Goal: Task Accomplishment & Management: Use online tool/utility

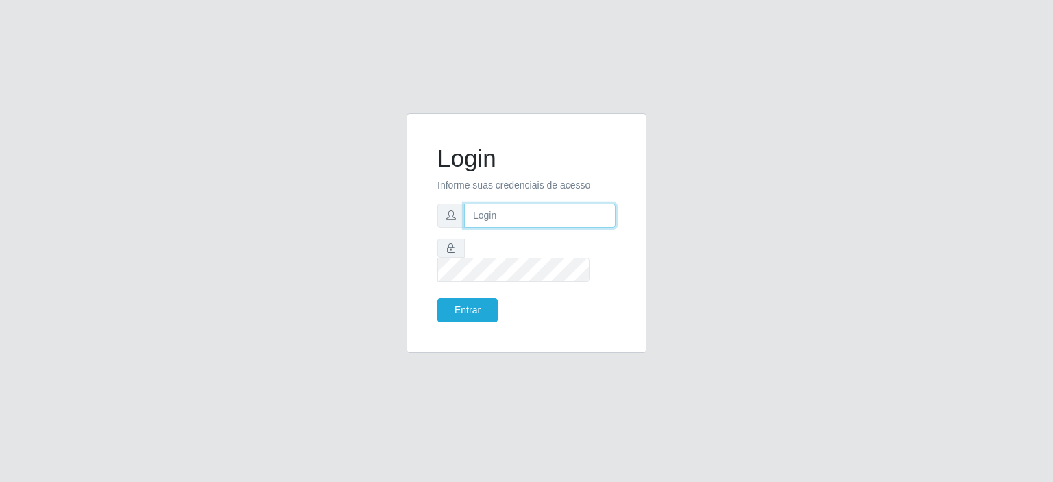
click at [514, 215] on input "text" at bounding box center [539, 216] width 151 height 24
type input "[EMAIL_ADDRESS][PERSON_NAME][DOMAIN_NAME]"
click at [437, 298] on button "Entrar" at bounding box center [467, 310] width 60 height 24
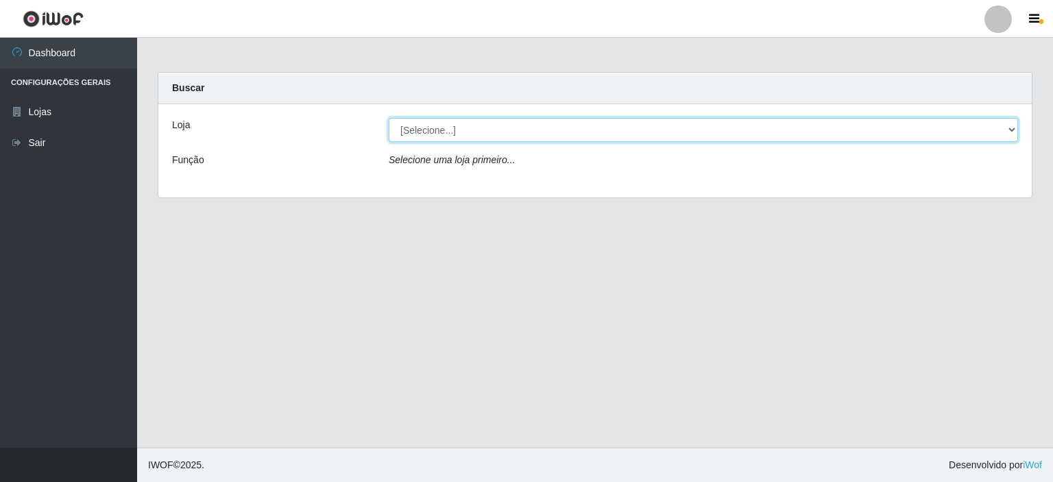
drag, startPoint x: 1010, startPoint y: 127, endPoint x: 1002, endPoint y: 138, distance: 13.2
click at [1010, 127] on select "[Selecione...] Corte Fácil - Unidade Planalto" at bounding box center [703, 130] width 629 height 24
select select "202"
click at [389, 118] on select "[Selecione...] Corte Fácil - Unidade Planalto" at bounding box center [703, 130] width 629 height 24
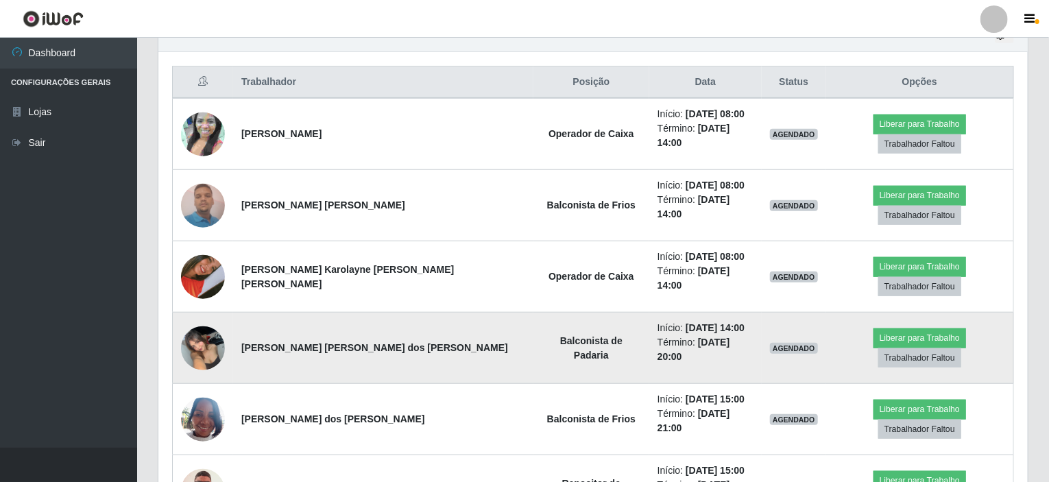
scroll to position [478, 0]
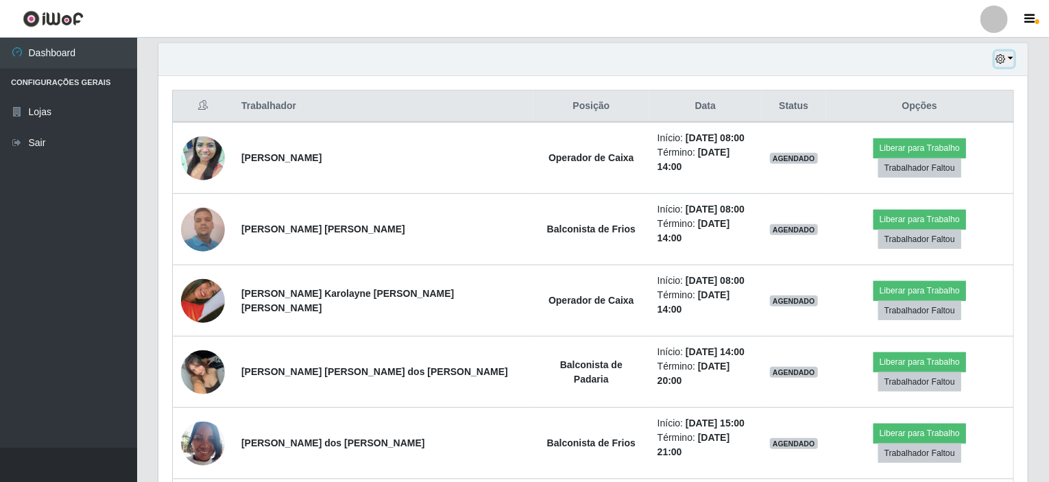
click at [1011, 58] on button "button" at bounding box center [1004, 59] width 19 height 16
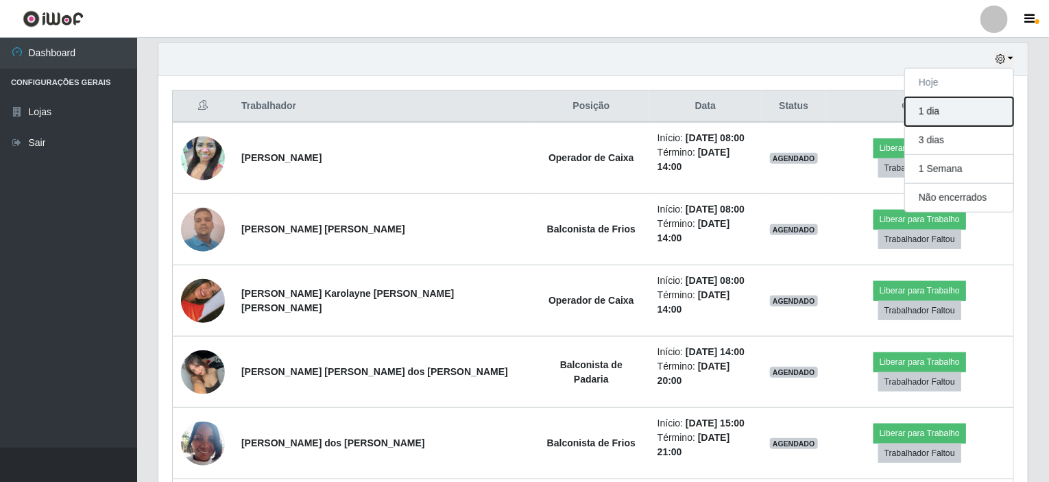
click at [932, 110] on button "1 dia" at bounding box center [959, 111] width 108 height 29
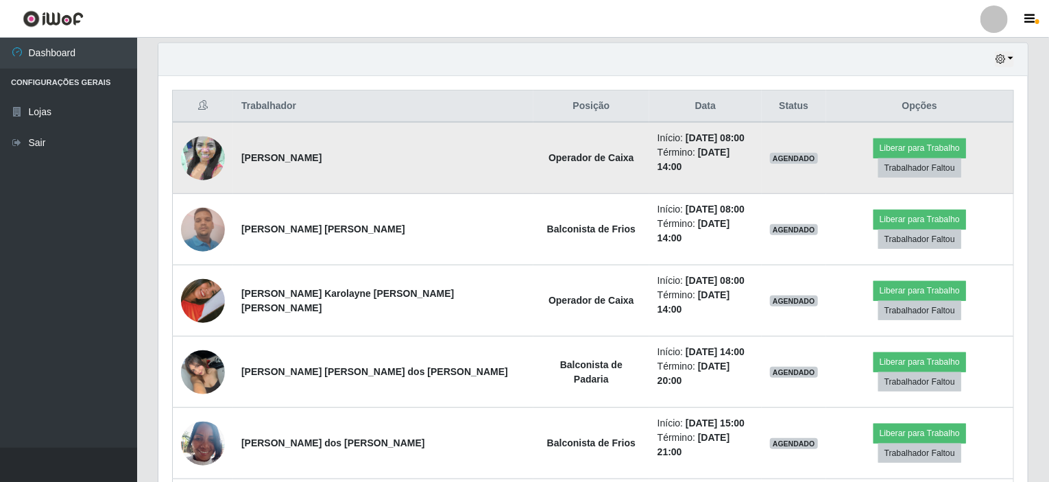
scroll to position [394, 0]
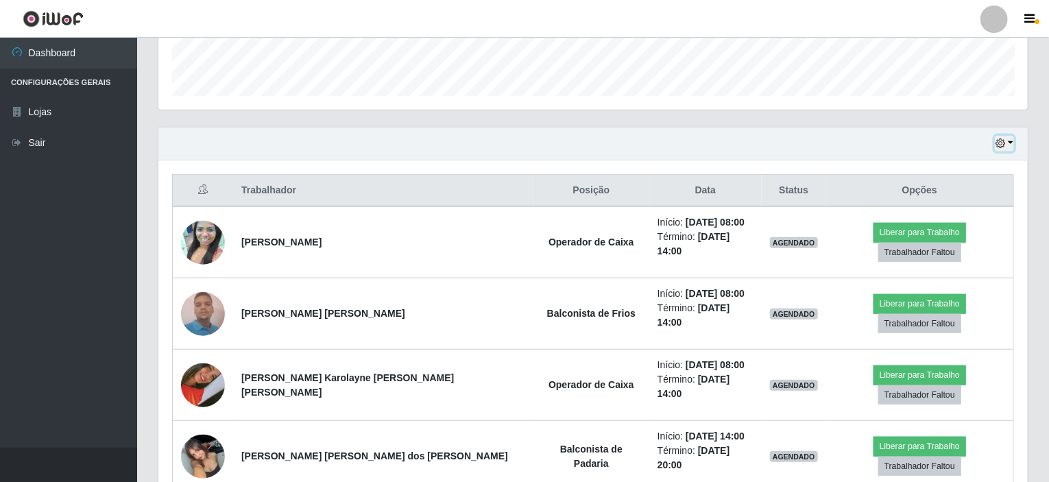
click at [1012, 142] on button "button" at bounding box center [1004, 144] width 19 height 16
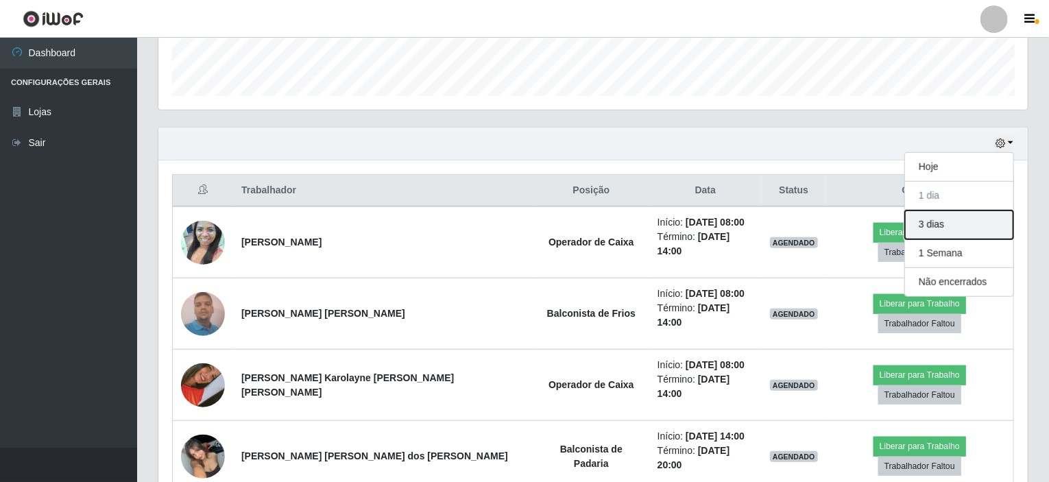
click at [932, 230] on button "3 dias" at bounding box center [959, 224] width 108 height 29
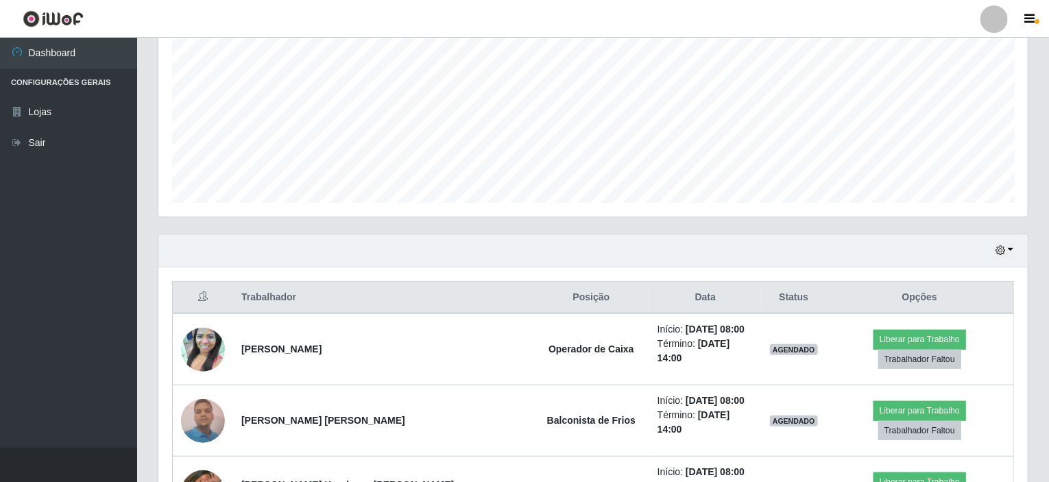
scroll to position [233, 0]
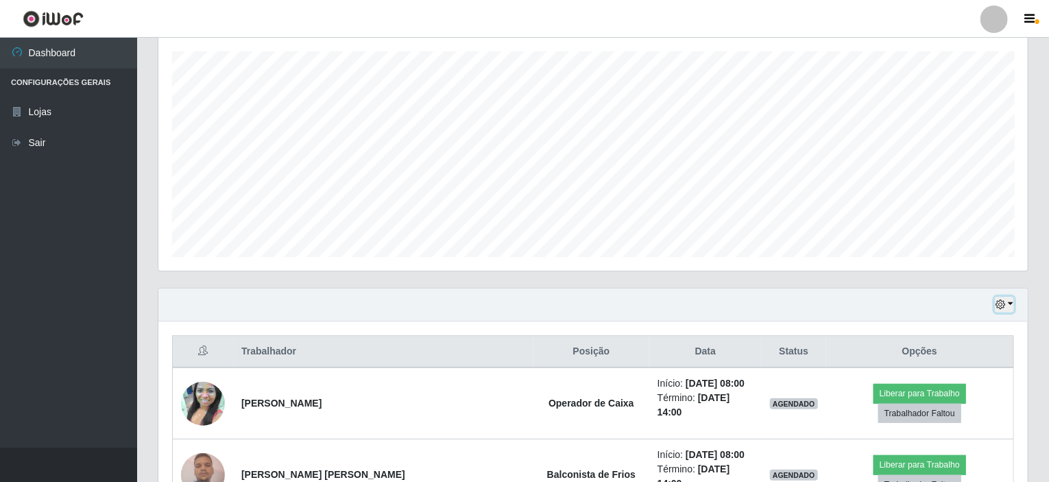
click at [1010, 298] on button "button" at bounding box center [1004, 305] width 19 height 16
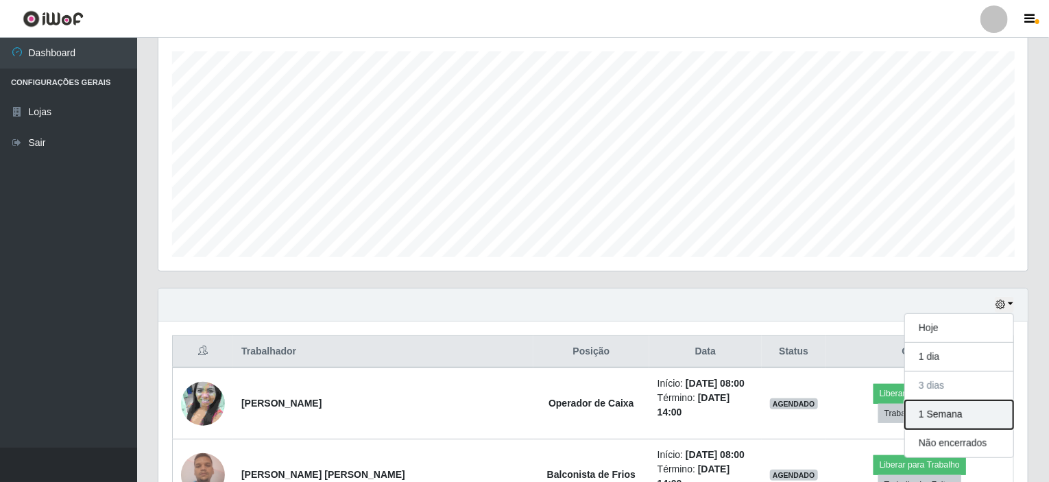
click at [932, 412] on button "1 Semana" at bounding box center [959, 414] width 108 height 29
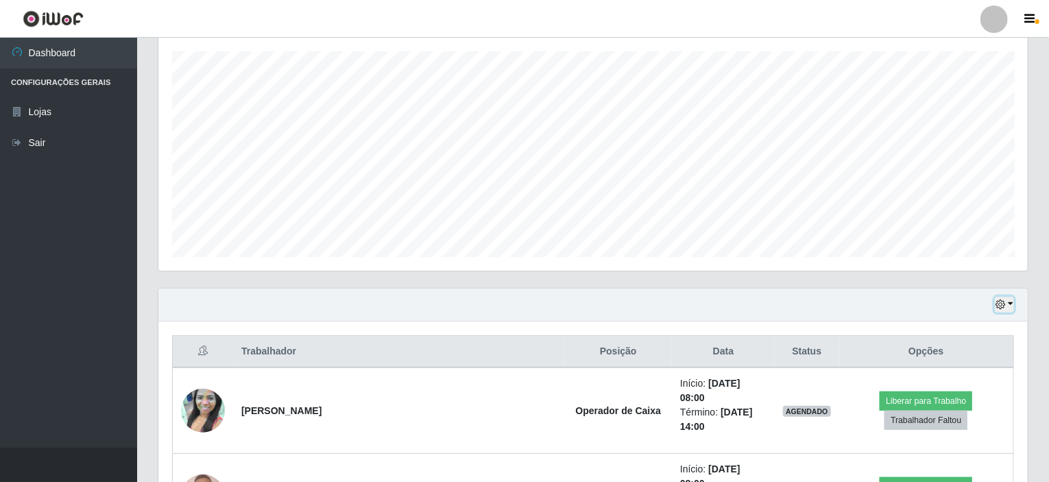
click at [1012, 301] on button "button" at bounding box center [1004, 305] width 19 height 16
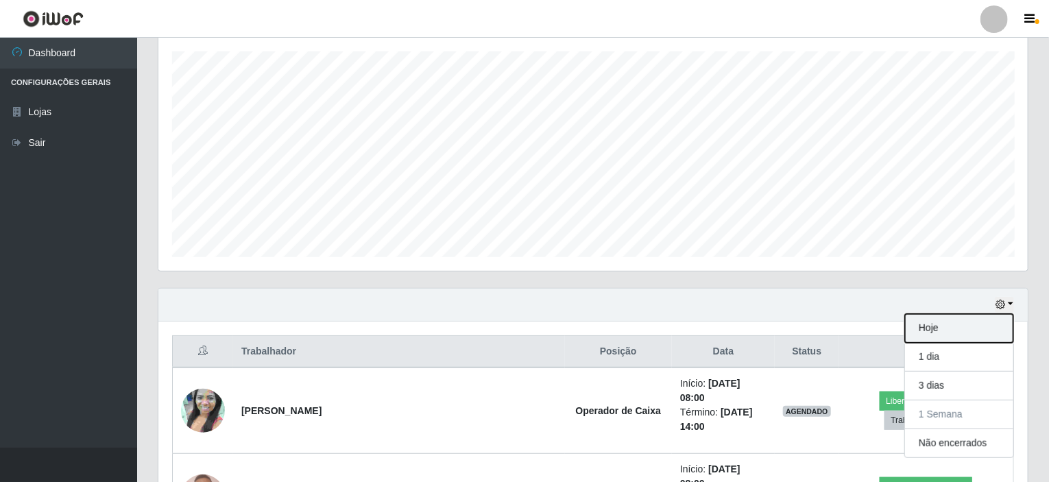
click at [938, 319] on button "Hoje" at bounding box center [959, 328] width 108 height 29
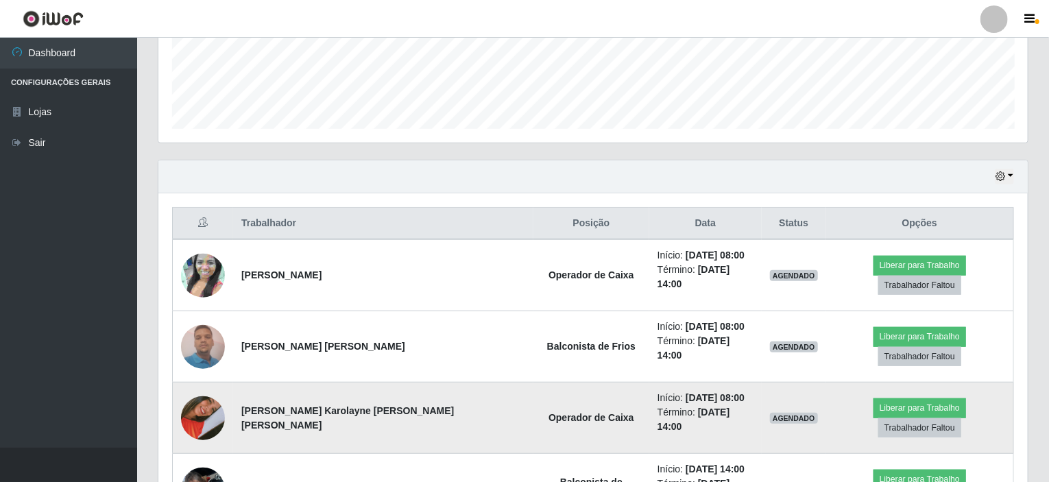
scroll to position [370, 0]
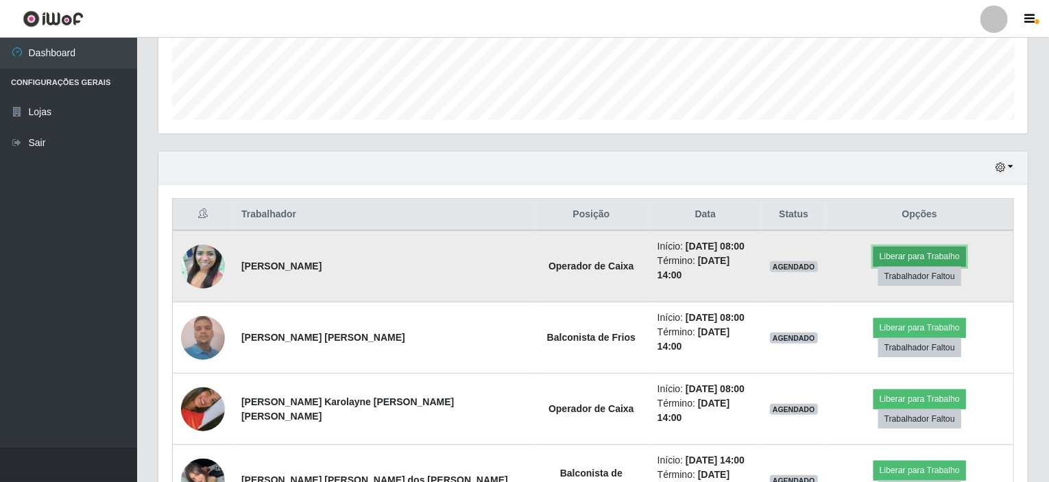
click at [873, 261] on button "Liberar para Trabalho" at bounding box center [919, 256] width 93 height 19
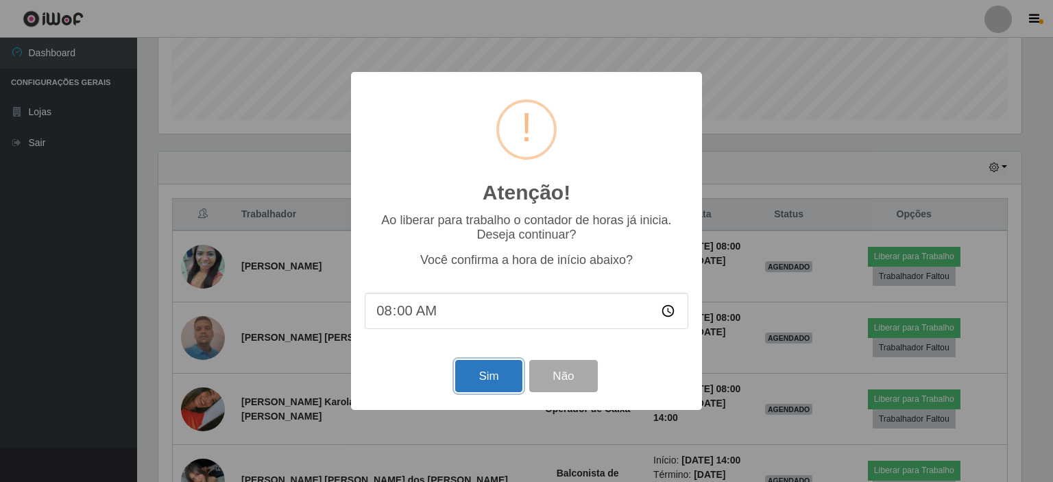
click at [484, 371] on button "Sim" at bounding box center [488, 376] width 66 height 32
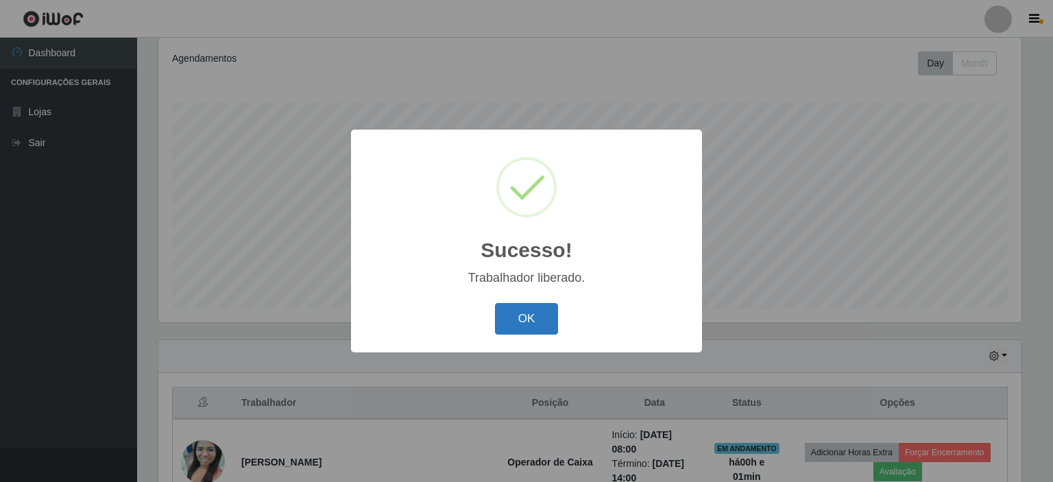
click at [519, 328] on button "OK" at bounding box center [527, 319] width 64 height 32
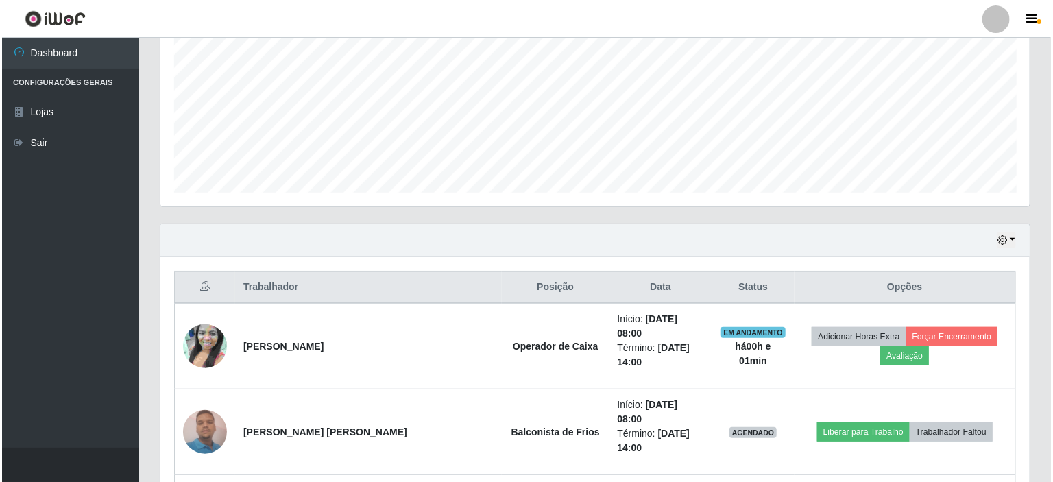
scroll to position [319, 0]
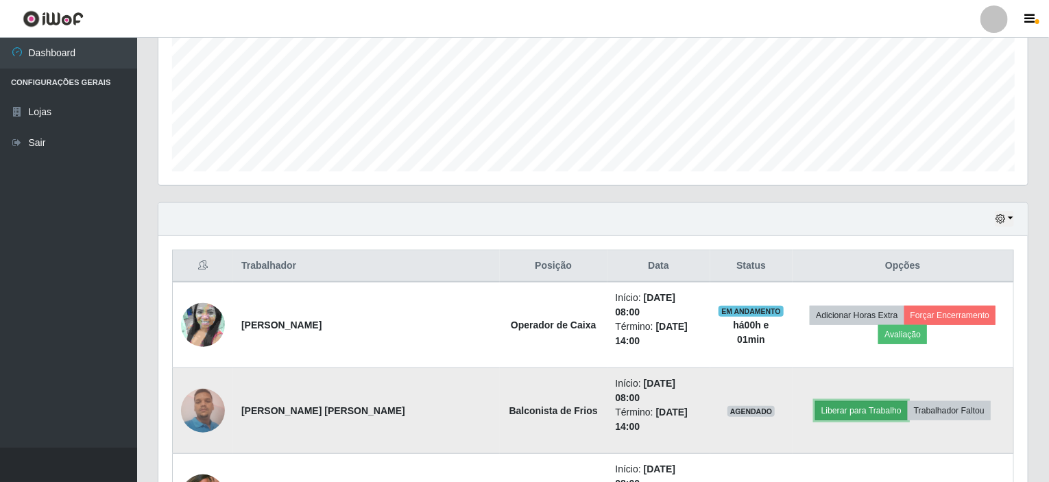
click at [827, 401] on button "Liberar para Trabalho" at bounding box center [861, 410] width 93 height 19
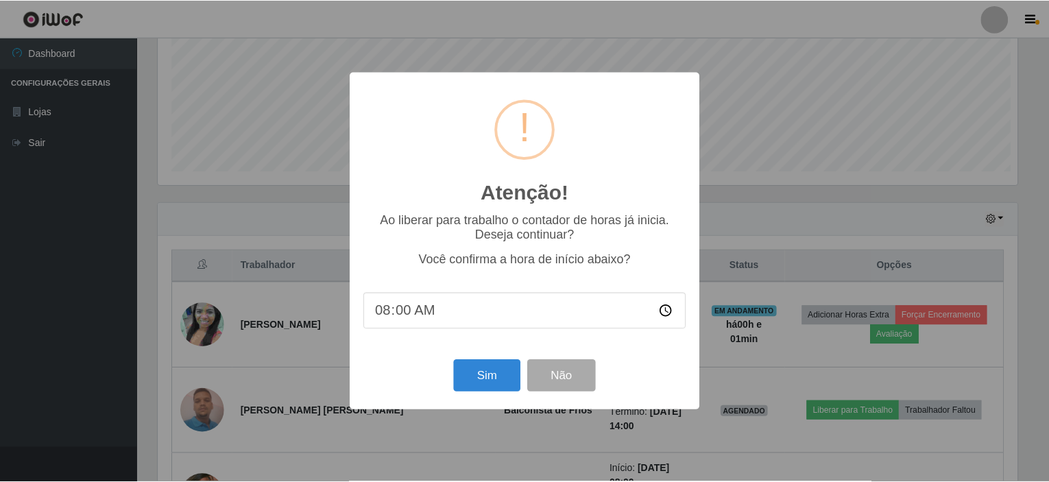
scroll to position [284, 864]
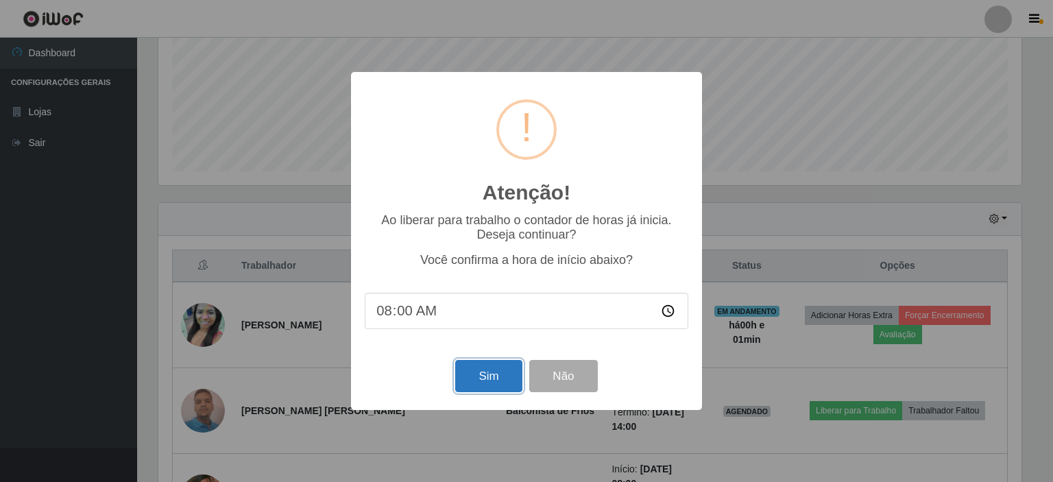
click at [483, 382] on button "Sim" at bounding box center [488, 376] width 66 height 32
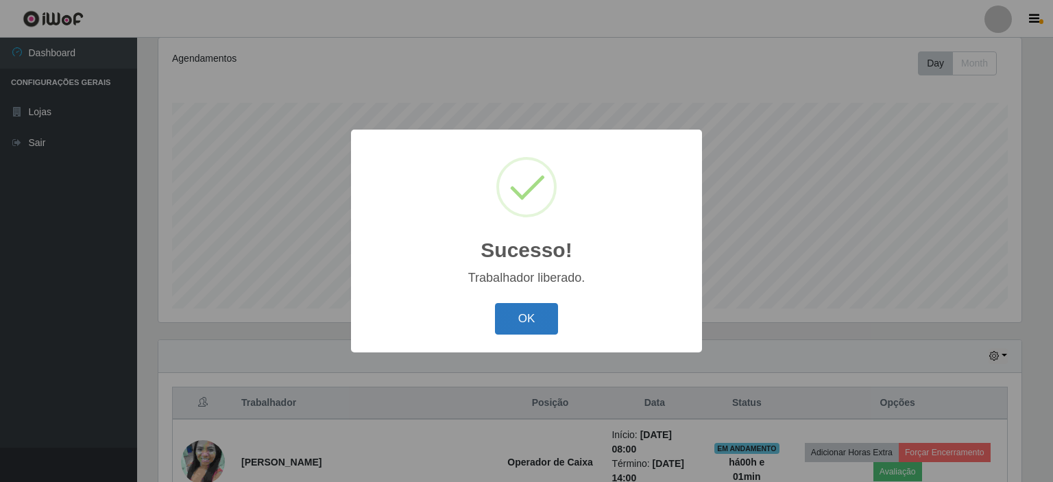
click at [517, 315] on button "OK" at bounding box center [527, 319] width 64 height 32
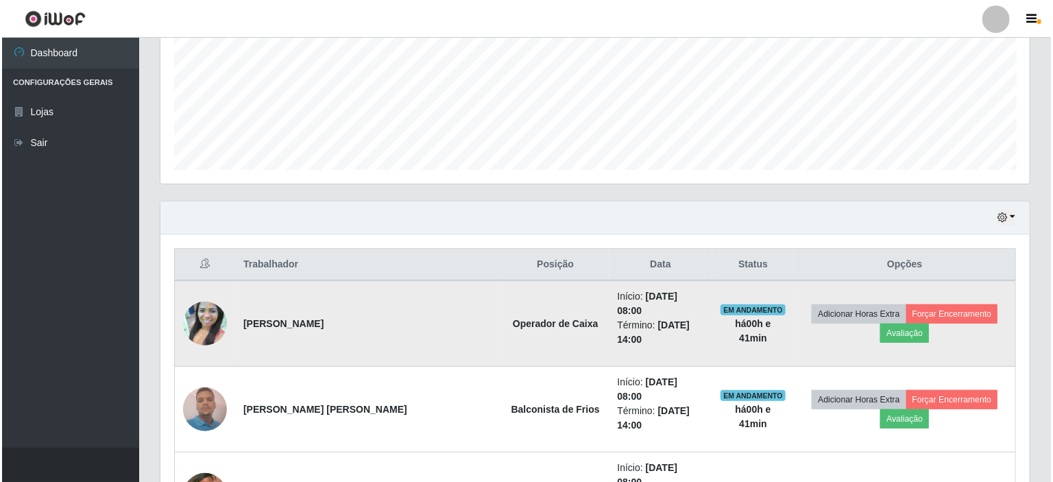
scroll to position [456, 0]
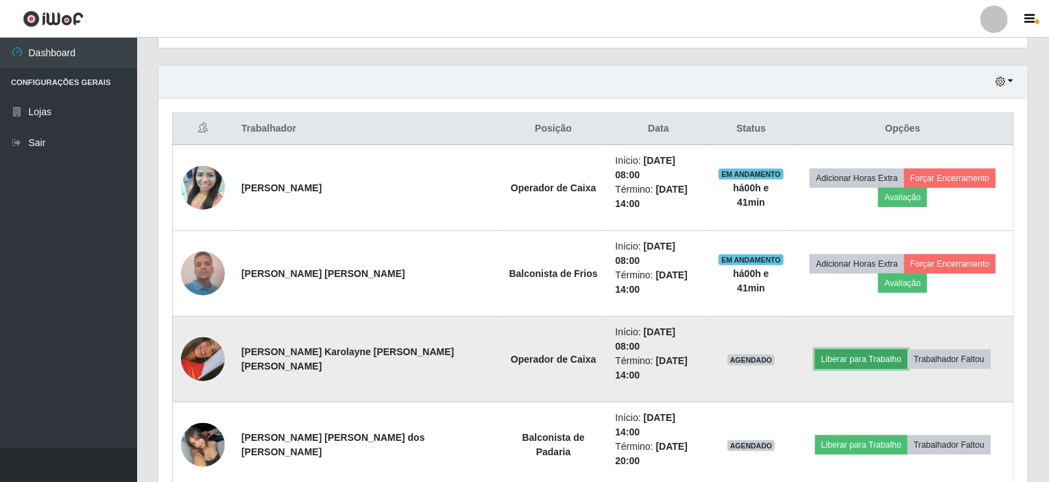
click at [849, 350] on button "Liberar para Trabalho" at bounding box center [861, 359] width 93 height 19
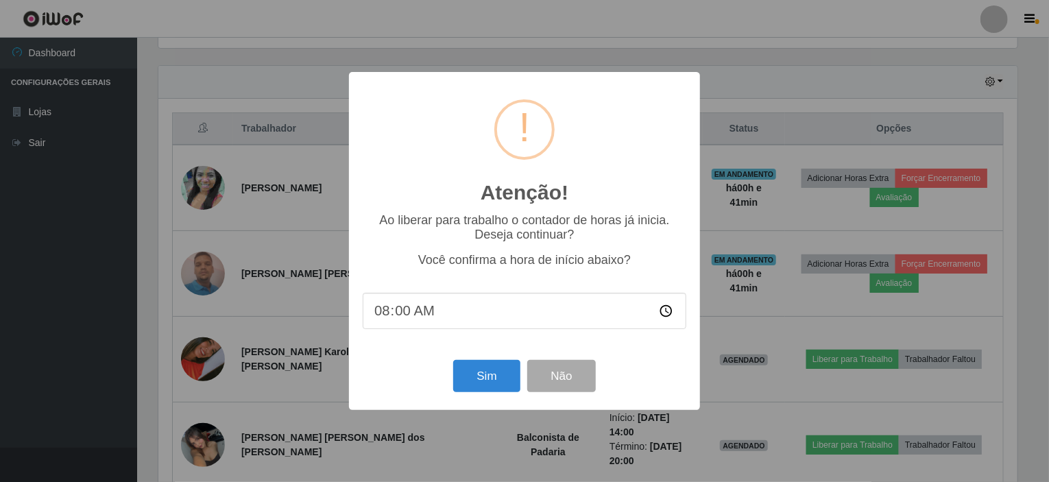
scroll to position [284, 864]
click at [486, 391] on button "Sim" at bounding box center [488, 376] width 66 height 32
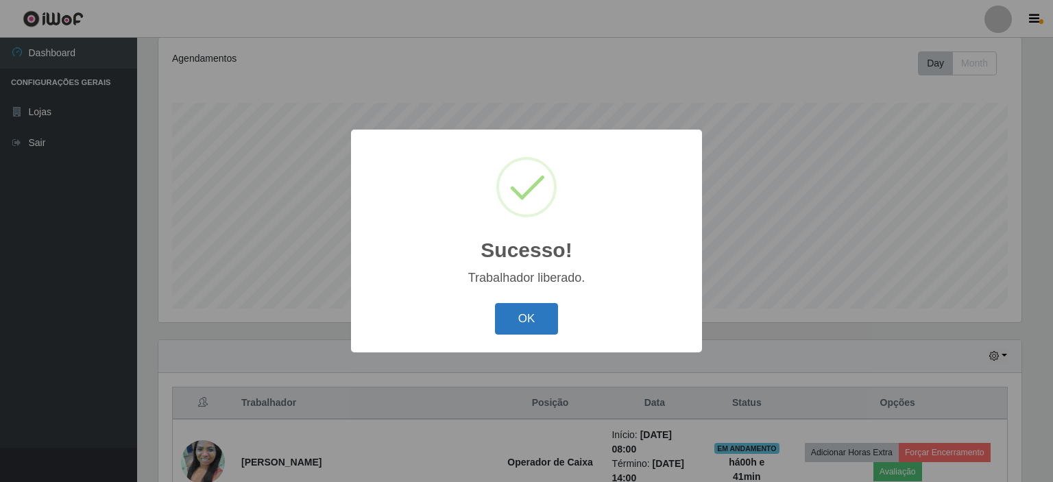
click at [522, 314] on button "OK" at bounding box center [527, 319] width 64 height 32
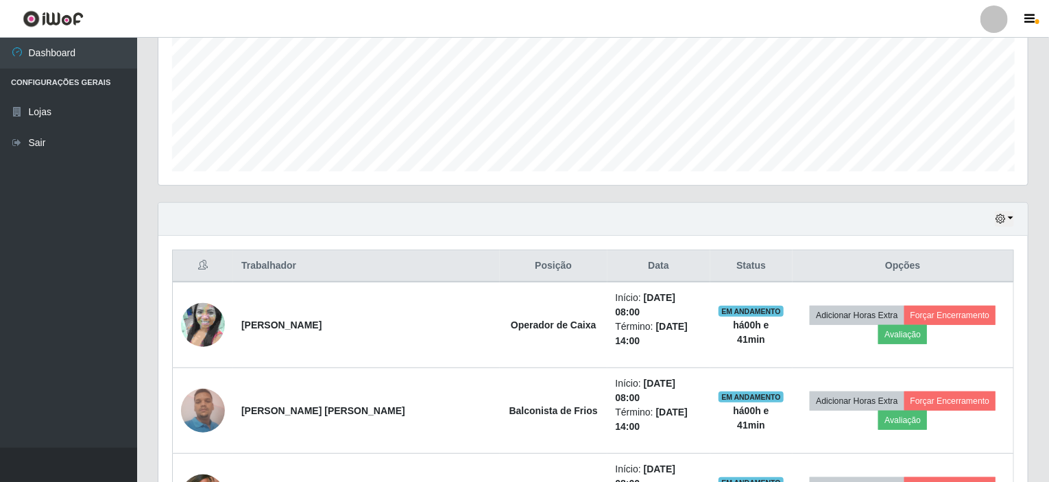
scroll to position [524, 0]
